Goal: Task Accomplishment & Management: Manage account settings

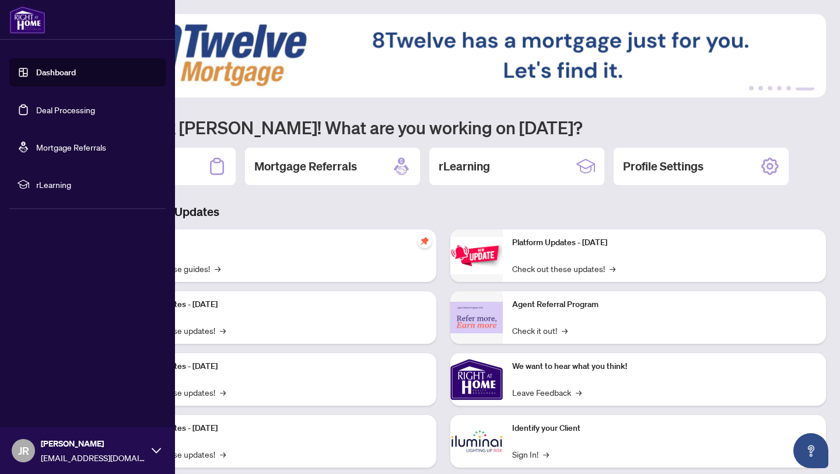
click at [57, 113] on link "Deal Processing" at bounding box center [65, 109] width 59 height 10
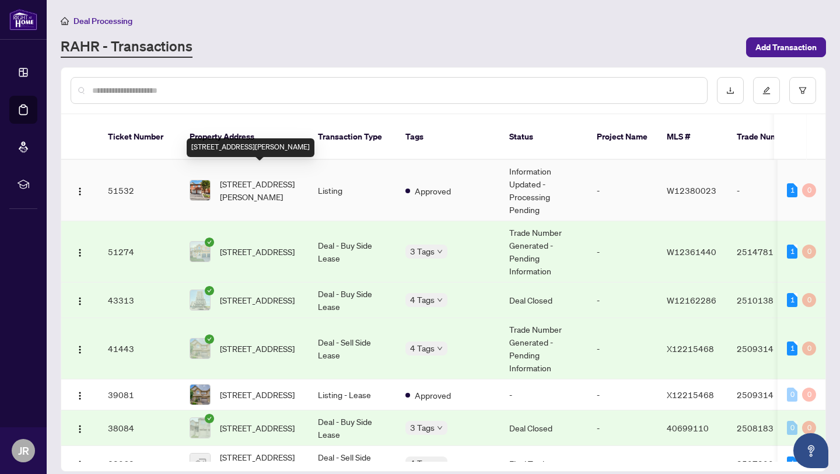
click at [245, 177] on span "[STREET_ADDRESS][PERSON_NAME]" at bounding box center [259, 190] width 79 height 26
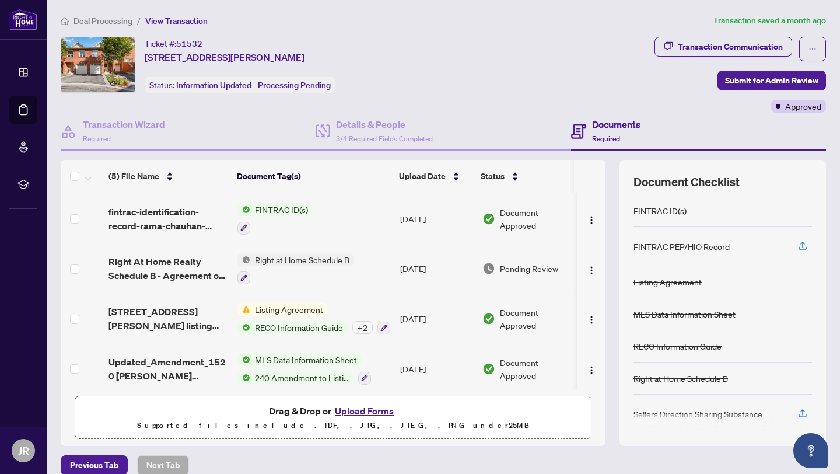
scroll to position [52, 0]
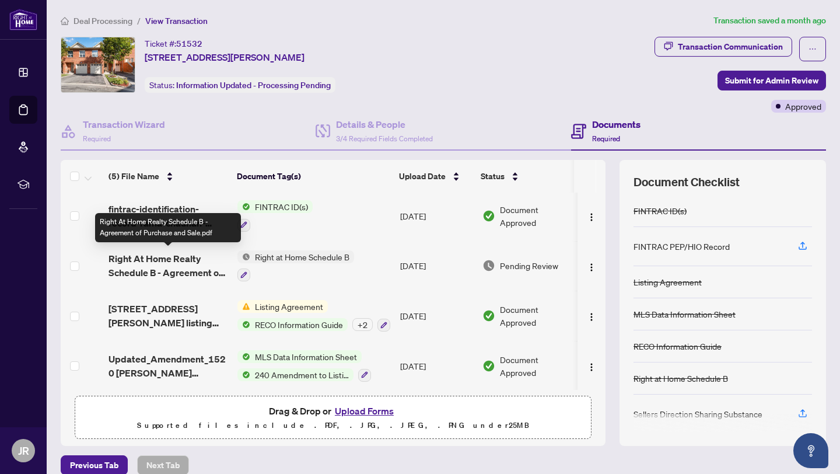
click at [165, 270] on span "Right At Home Realty Schedule B - Agreement of Purchase and Sale.pdf" at bounding box center [168, 265] width 120 height 28
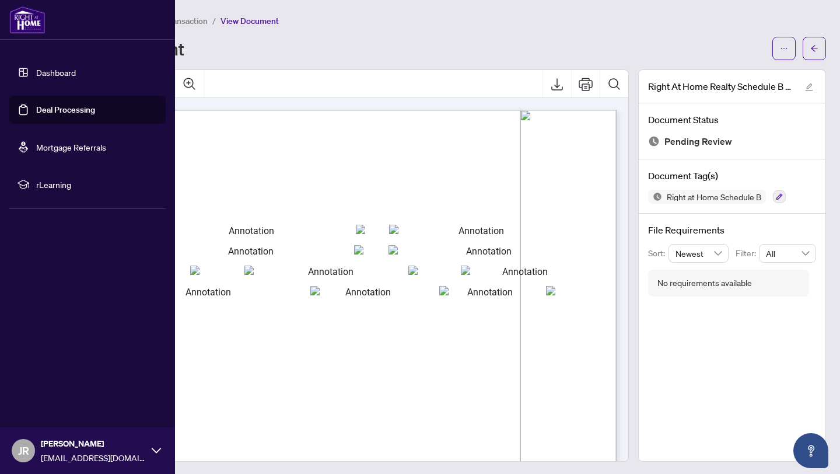
click at [36, 72] on link "Dashboard" at bounding box center [56, 72] width 40 height 10
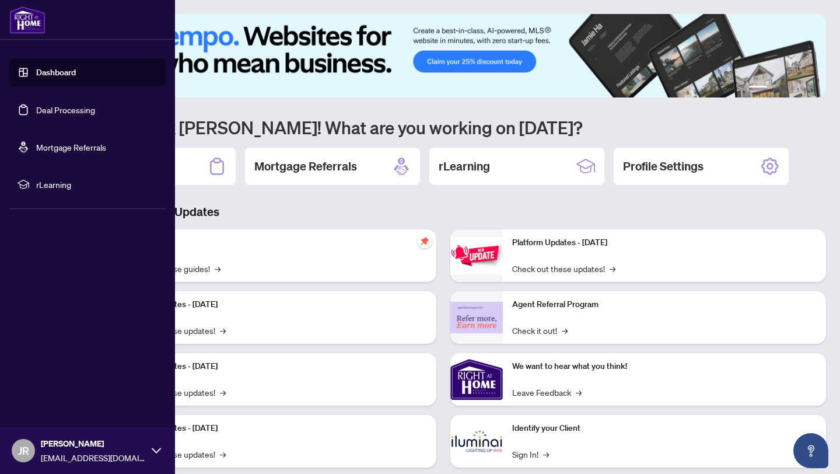
click at [44, 111] on link "Deal Processing" at bounding box center [65, 109] width 59 height 10
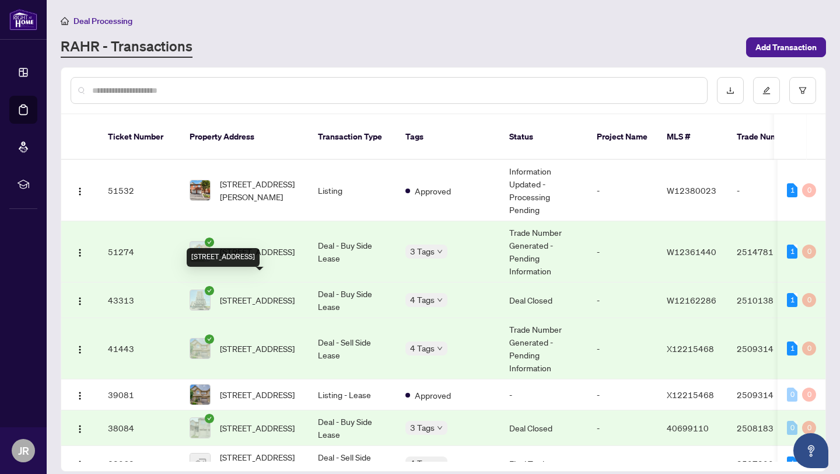
click at [234, 245] on span "[STREET_ADDRESS]" at bounding box center [257, 251] width 75 height 13
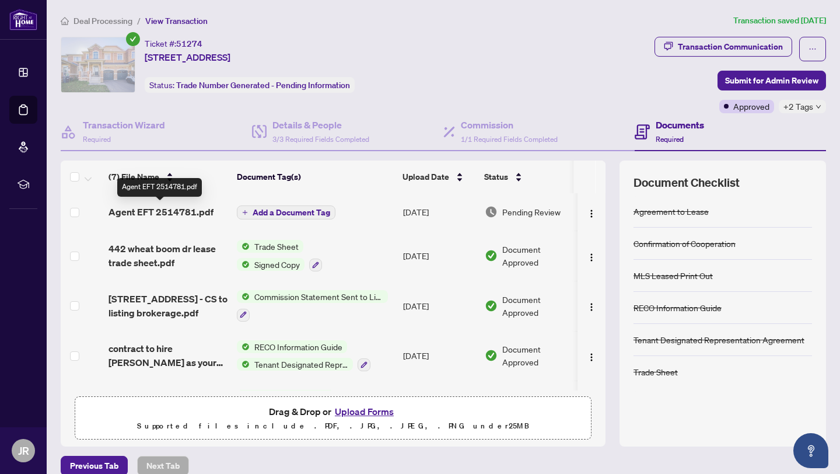
click at [157, 213] on span "Agent EFT 2514781.pdf" at bounding box center [160, 212] width 105 height 14
